Goal: Task Accomplishment & Management: Use online tool/utility

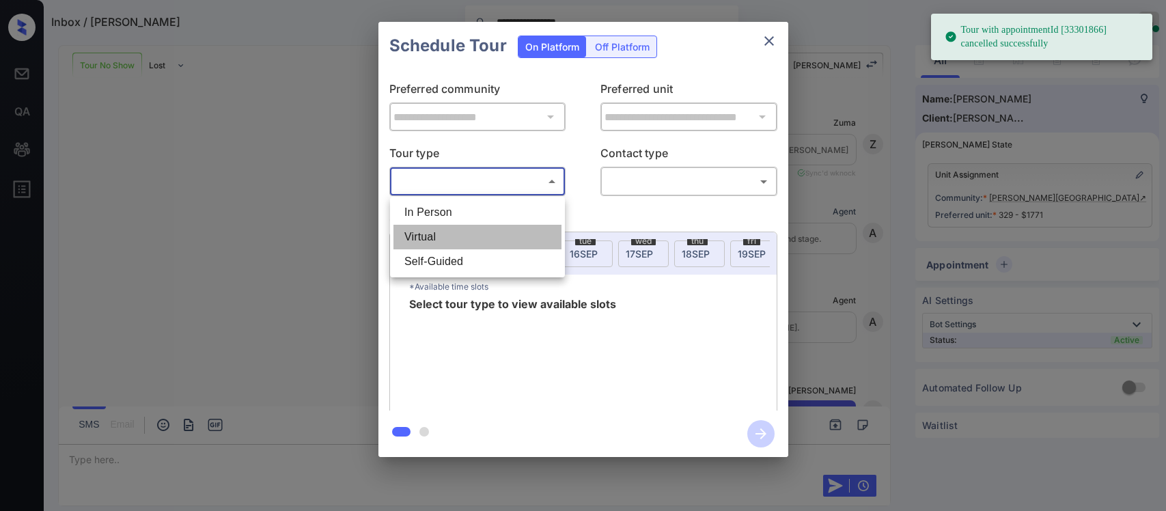
click at [450, 243] on li "Virtual" at bounding box center [478, 237] width 168 height 25
type input "*******"
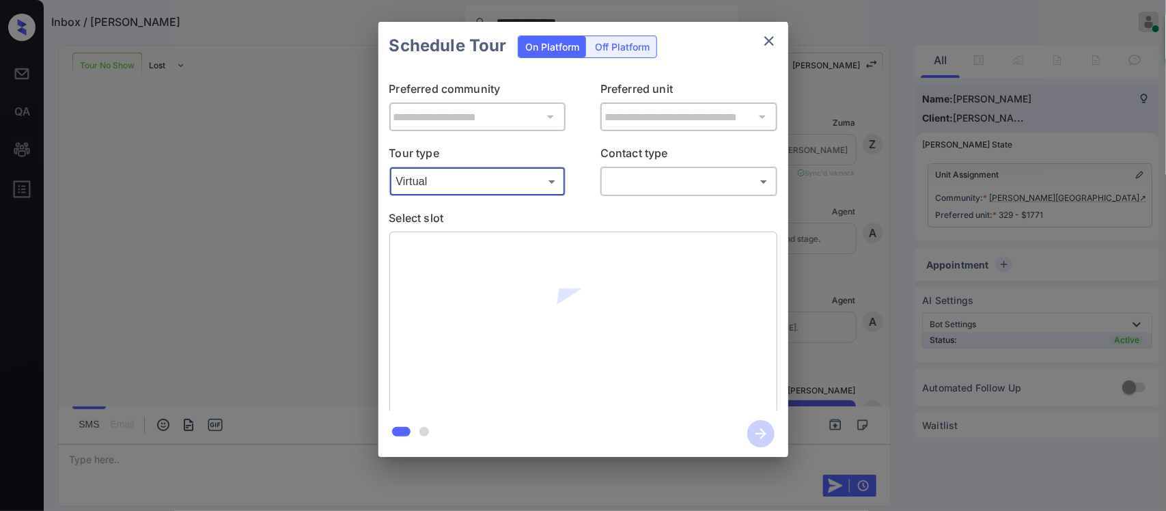
scroll to position [4524, 0]
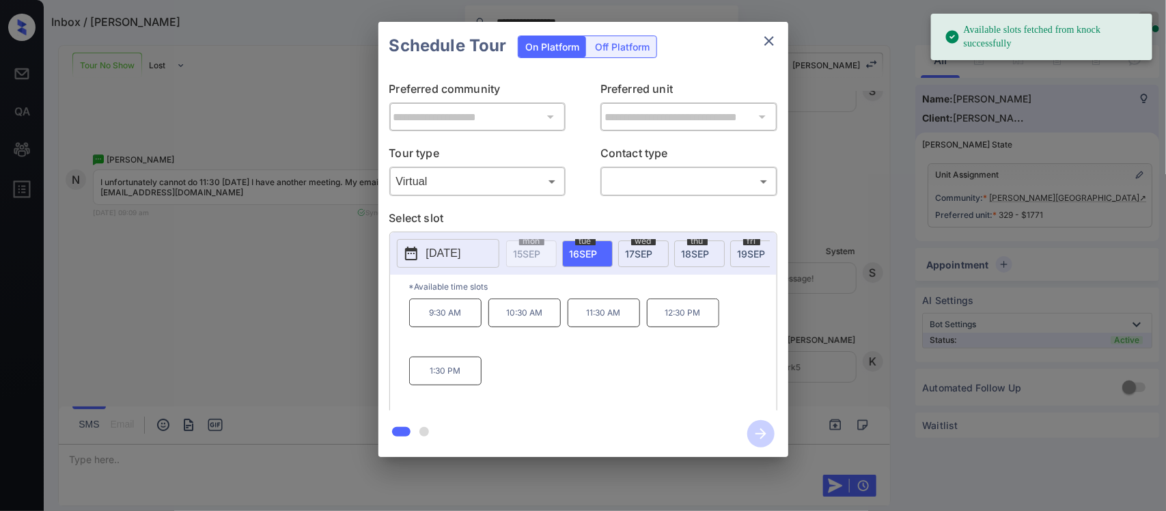
click at [573, 251] on span "16 SEP" at bounding box center [584, 254] width 28 height 12
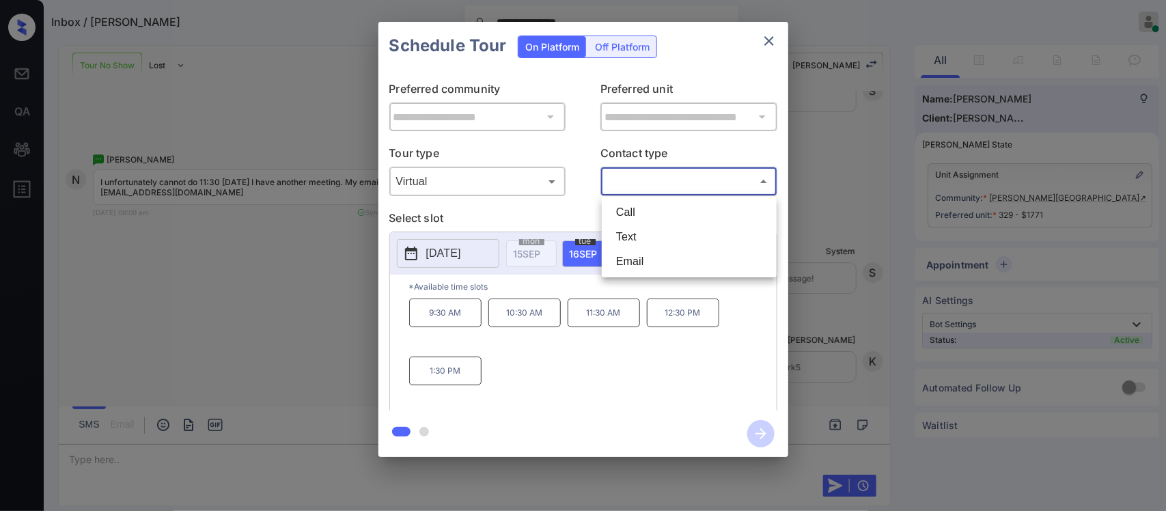
click at [685, 182] on body "**********" at bounding box center [583, 255] width 1166 height 511
click at [677, 200] on li "Call" at bounding box center [689, 212] width 168 height 25
type input "****"
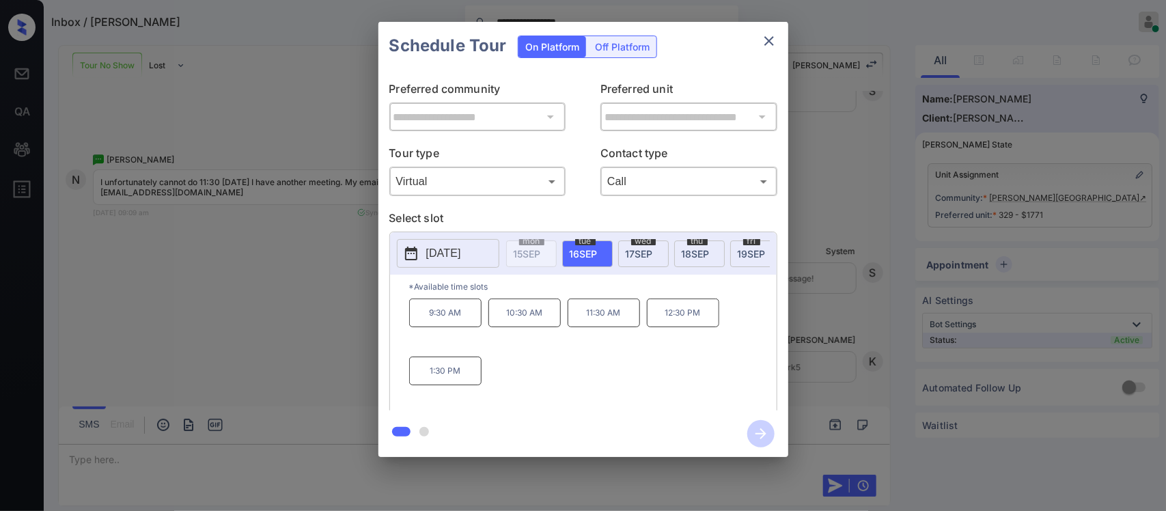
click at [602, 325] on p "11:30 AM" at bounding box center [604, 313] width 72 height 29
click at [756, 439] on icon "button" at bounding box center [761, 433] width 27 height 27
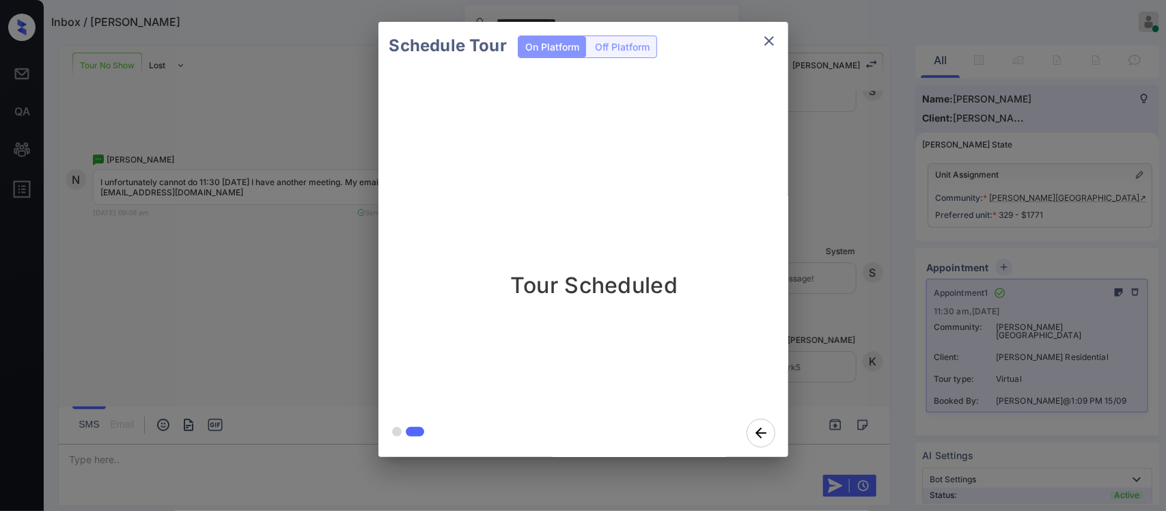
click at [832, 367] on div "Schedule Tour On Platform Off Platform Tour Scheduled" at bounding box center [583, 239] width 1166 height 479
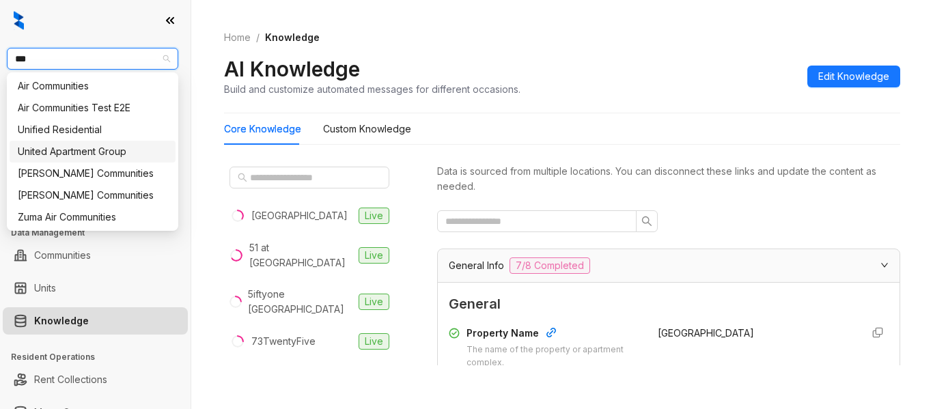
click at [113, 157] on div "United Apartment Group" at bounding box center [93, 151] width 150 height 15
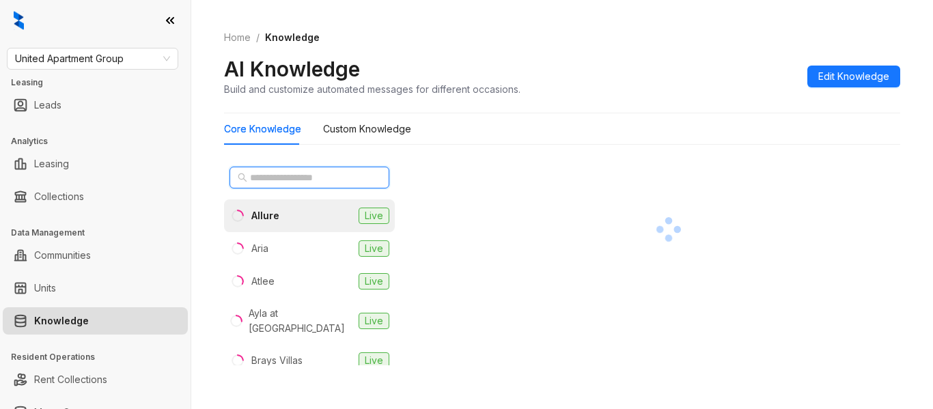
click at [292, 180] on input "text" at bounding box center [310, 177] width 120 height 15
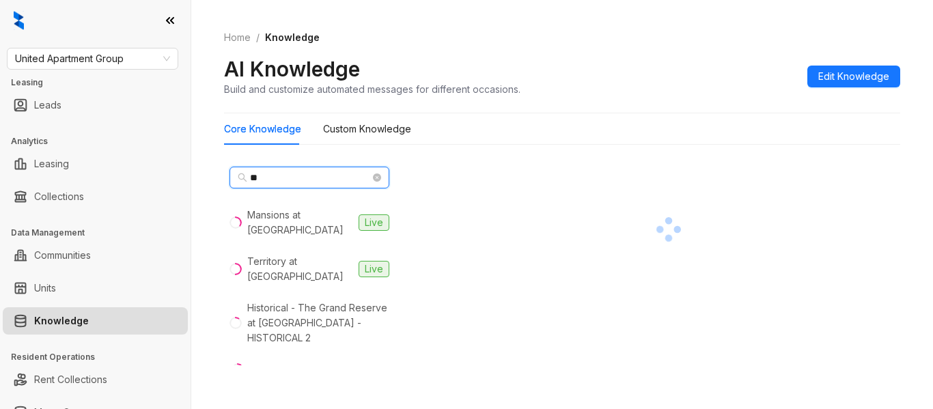
type input "**"
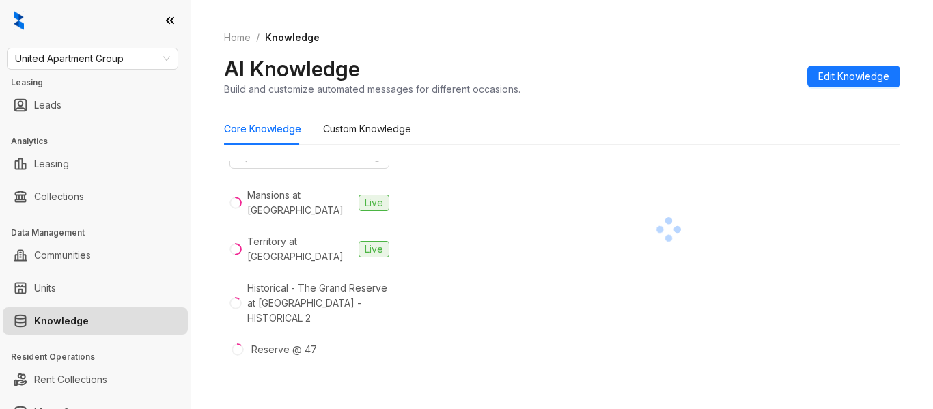
scroll to position [35, 0]
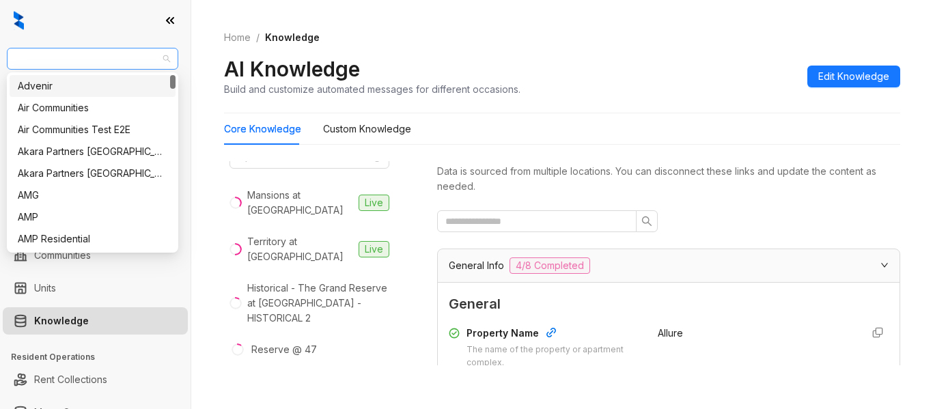
click at [159, 68] on span "United Apartment Group" at bounding box center [92, 59] width 155 height 21
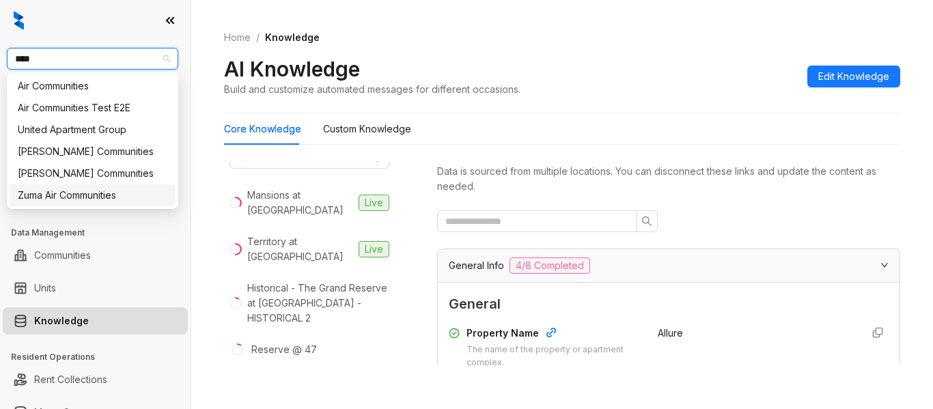
type input "****"
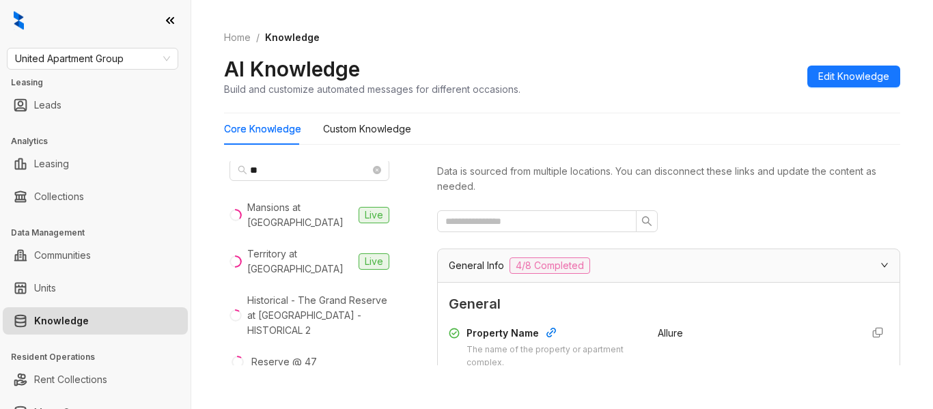
scroll to position [0, 0]
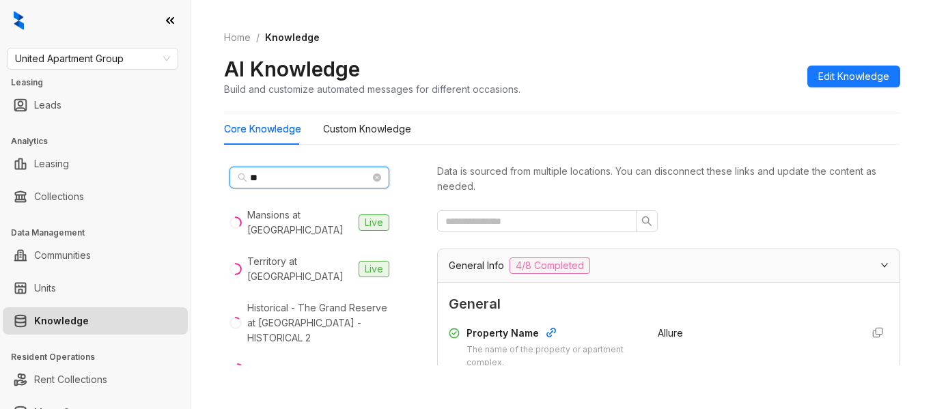
drag, startPoint x: 350, startPoint y: 172, endPoint x: 377, endPoint y: 178, distance: 27.4
click at [377, 178] on span "**" at bounding box center [310, 178] width 160 height 22
click at [373, 176] on icon "close-circle" at bounding box center [377, 178] width 8 height 8
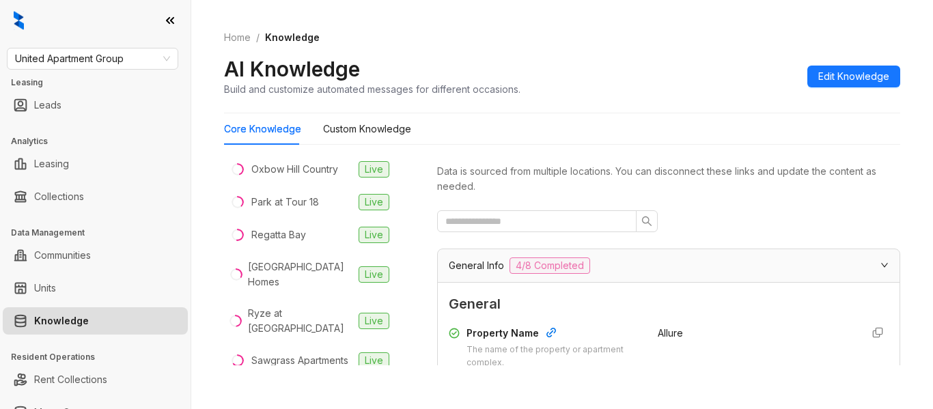
scroll to position [1248, 0]
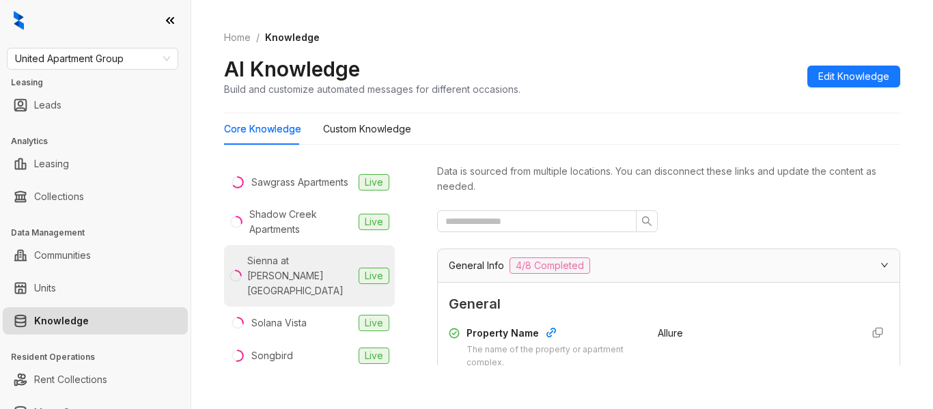
click at [289, 254] on div "Sienna at Westover Hills" at bounding box center [300, 276] width 106 height 45
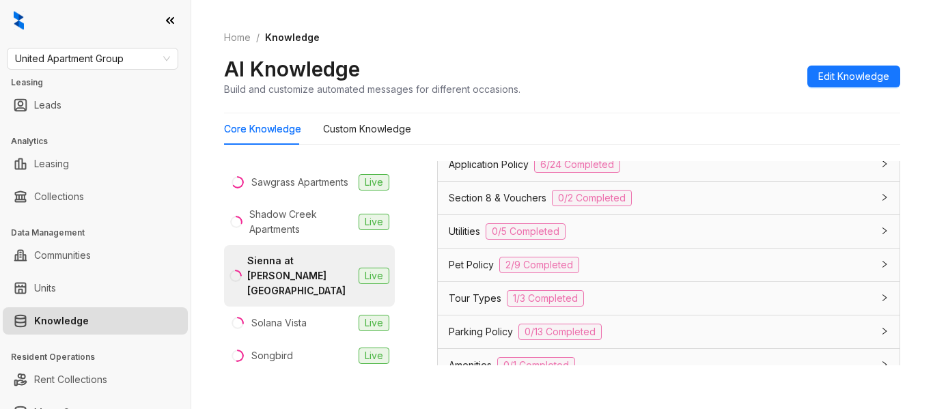
scroll to position [1003, 0]
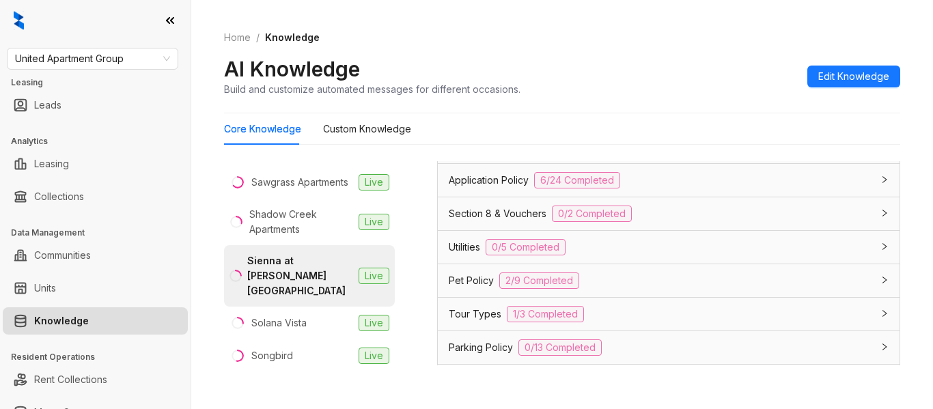
click at [712, 187] on div "Application Policy 6/24 Completed" at bounding box center [661, 180] width 424 height 16
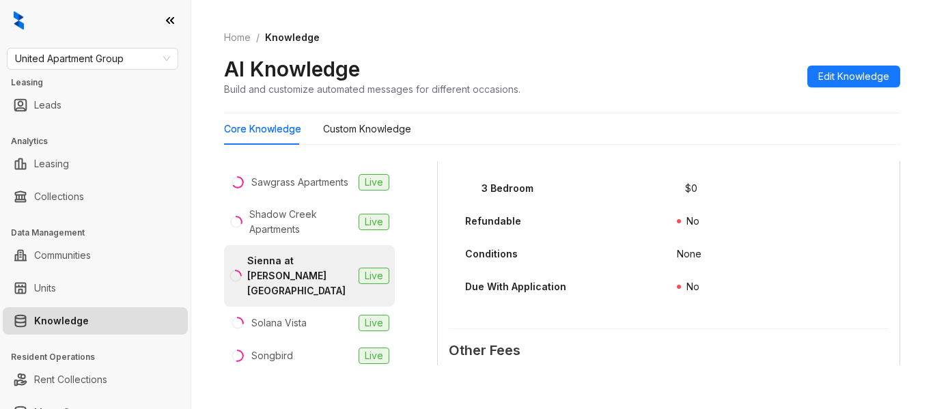
scroll to position [1571, 0]
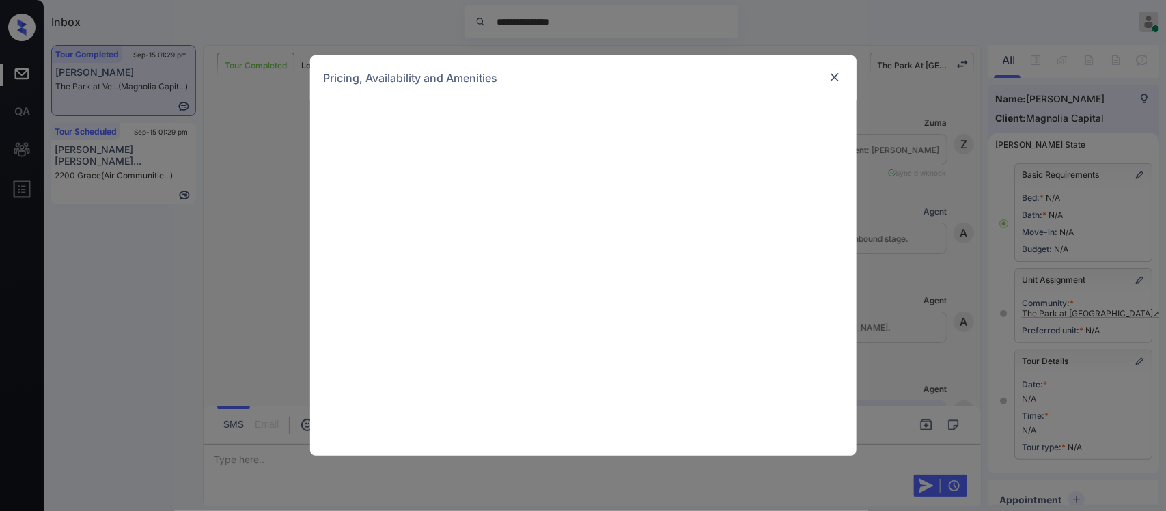
scroll to position [1003, 0]
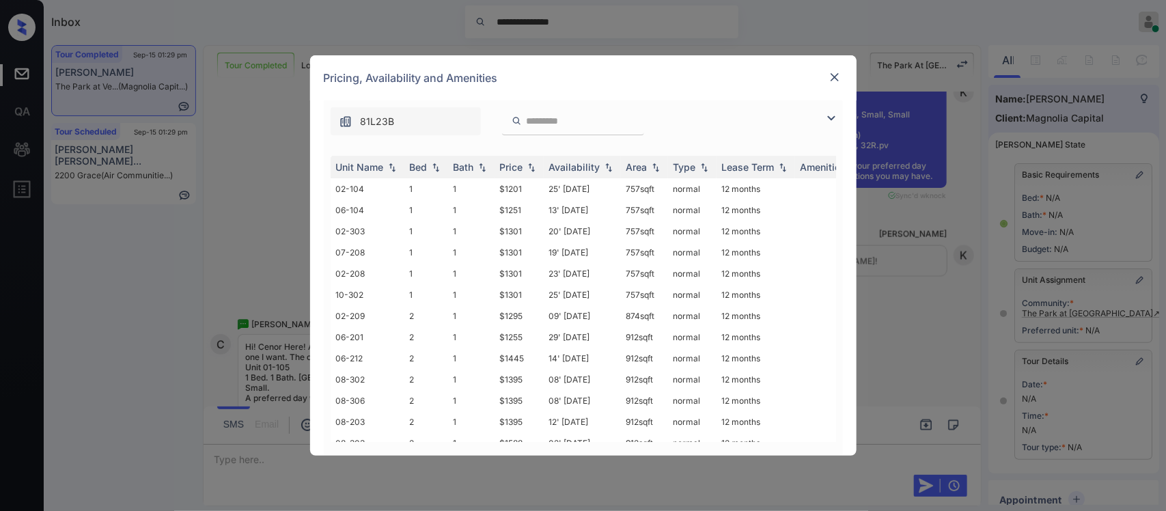
click at [537, 138] on div "**********" at bounding box center [583, 277] width 519 height 355
click at [551, 124] on input "search" at bounding box center [582, 121] width 112 height 12
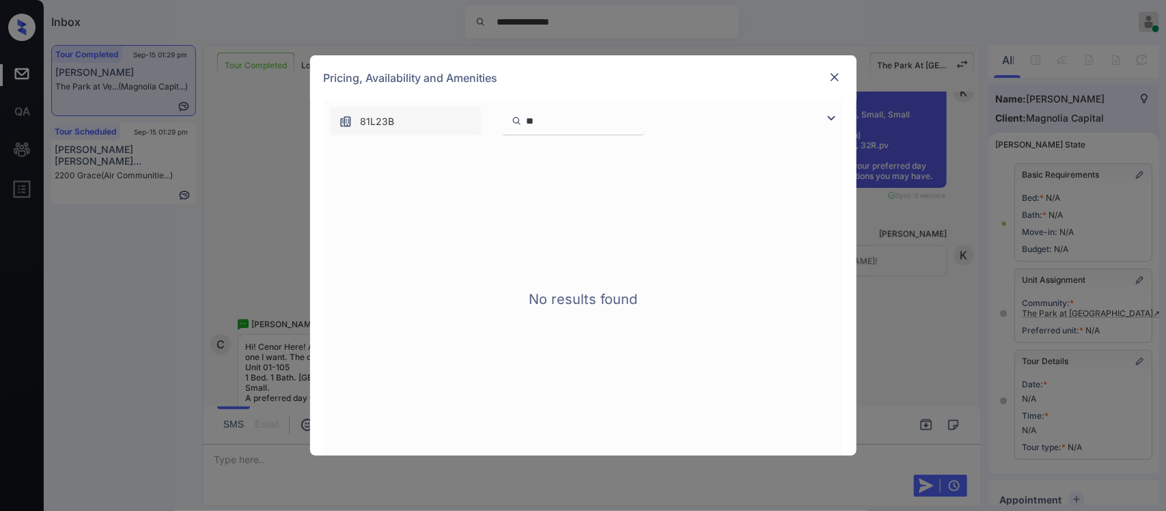
type input "*"
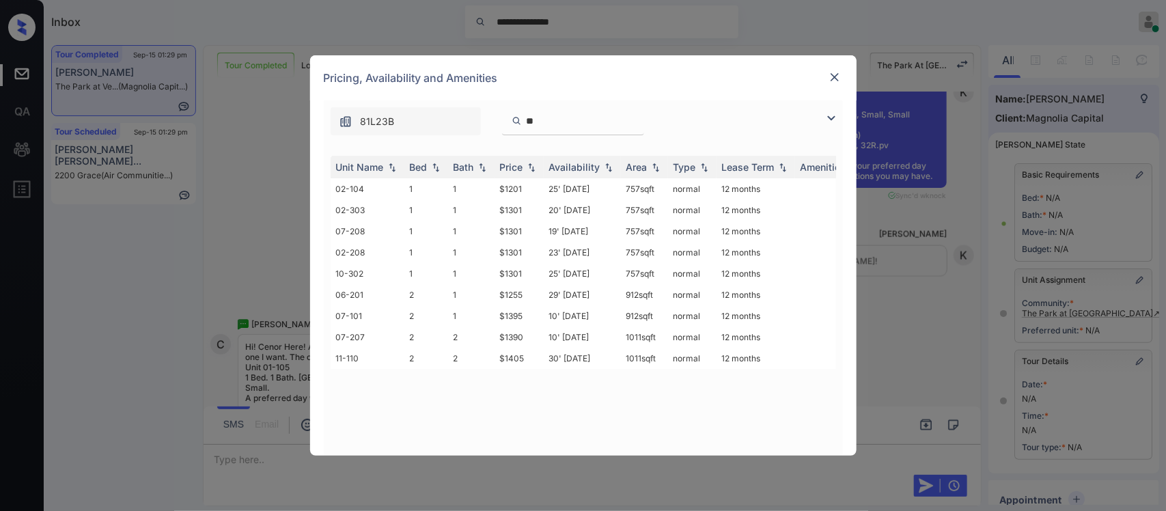
type input "*"
click at [532, 176] on th "Price" at bounding box center [519, 167] width 49 height 23
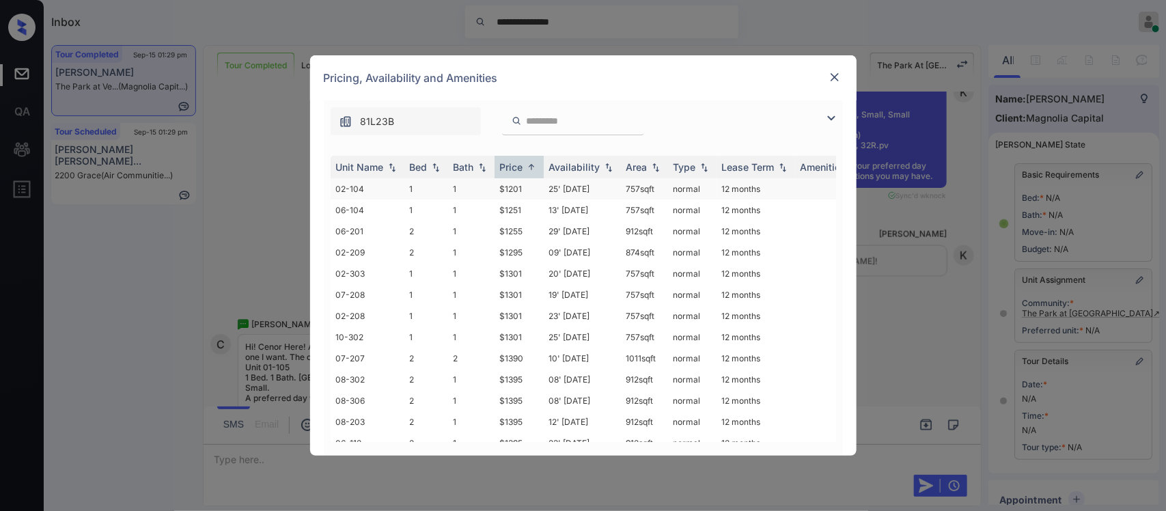
click at [528, 189] on td "$1201" at bounding box center [519, 188] width 49 height 21
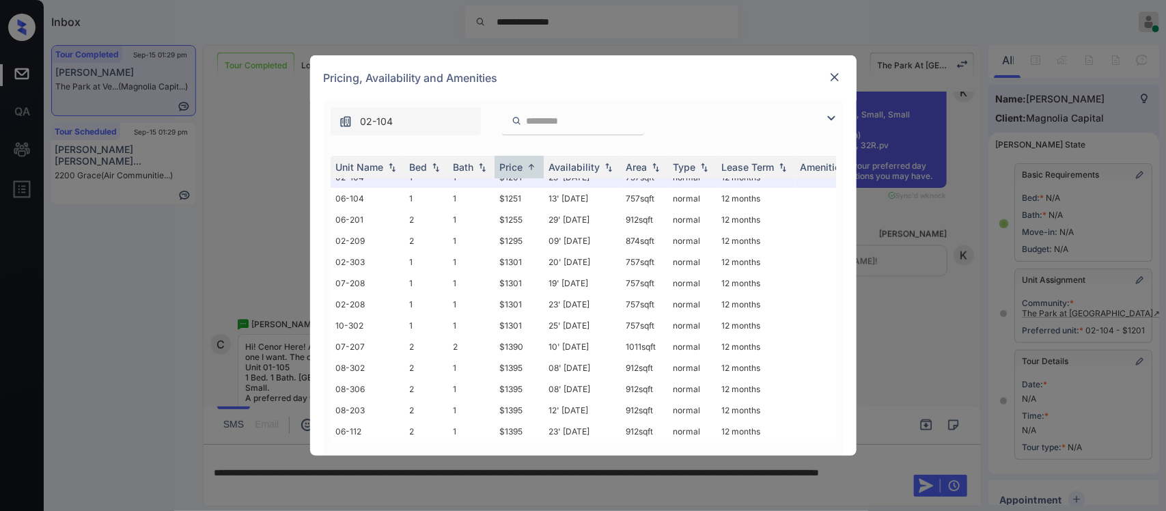
scroll to position [0, 0]
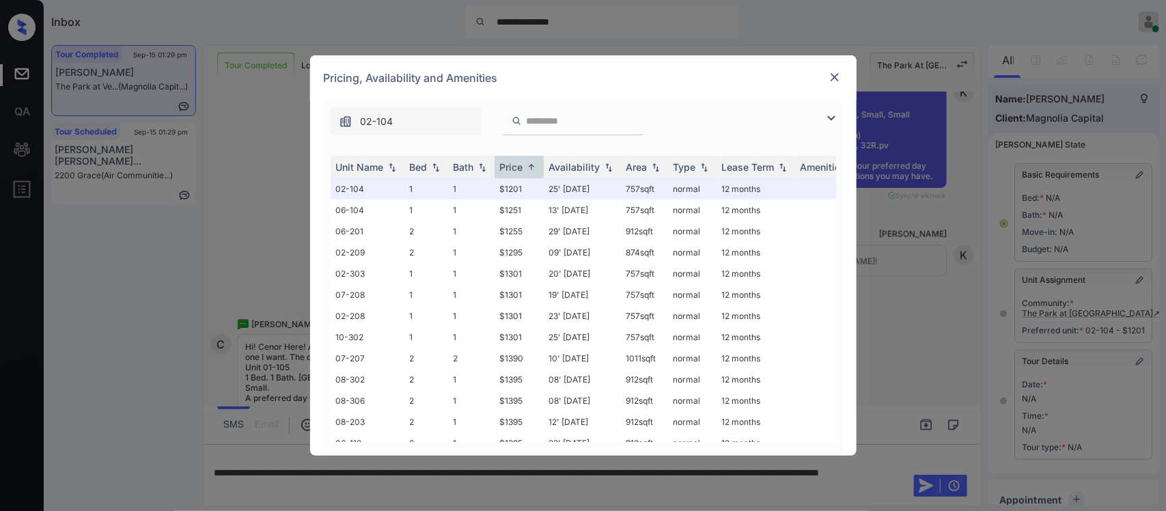
click at [827, 80] on div at bounding box center [835, 77] width 16 height 16
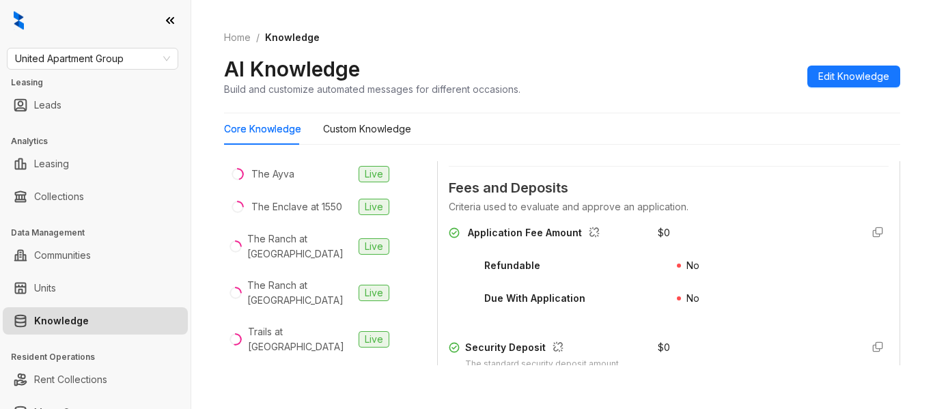
scroll to position [1676, 0]
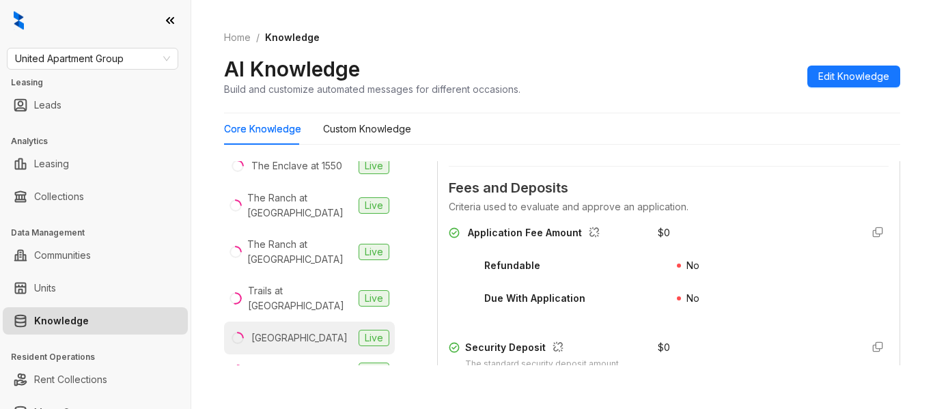
click at [314, 331] on div "[GEOGRAPHIC_DATA]" at bounding box center [299, 338] width 96 height 15
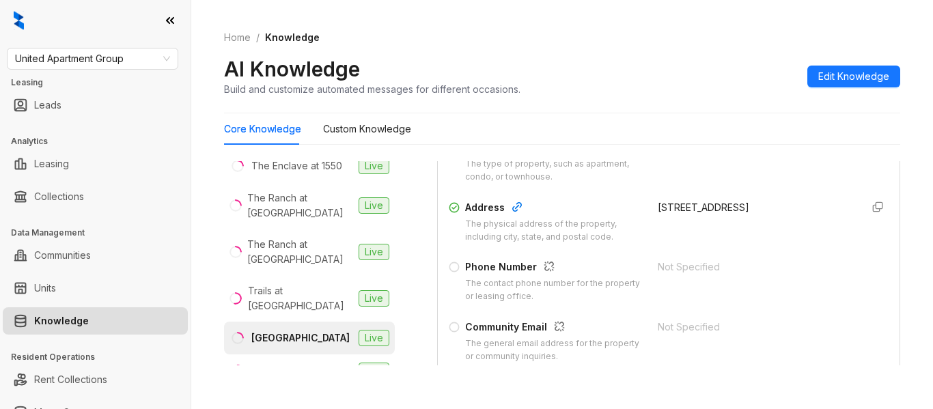
scroll to position [267, 0]
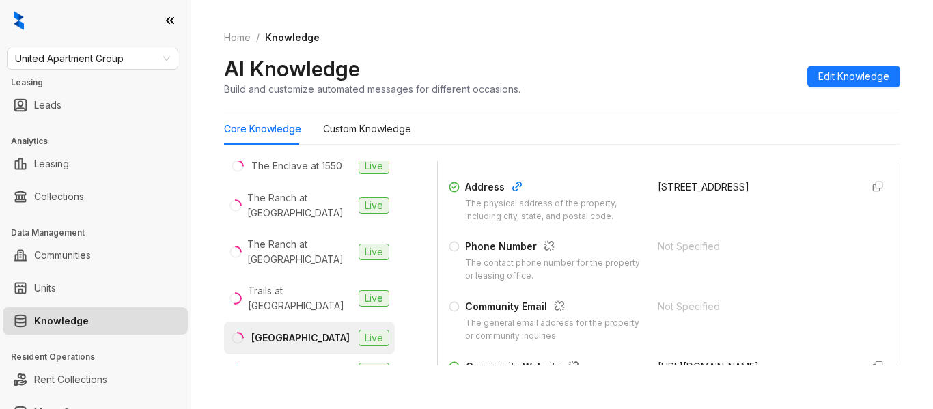
click at [658, 249] on div "Not Specified" at bounding box center [754, 246] width 193 height 15
